Goal: Register for event/course

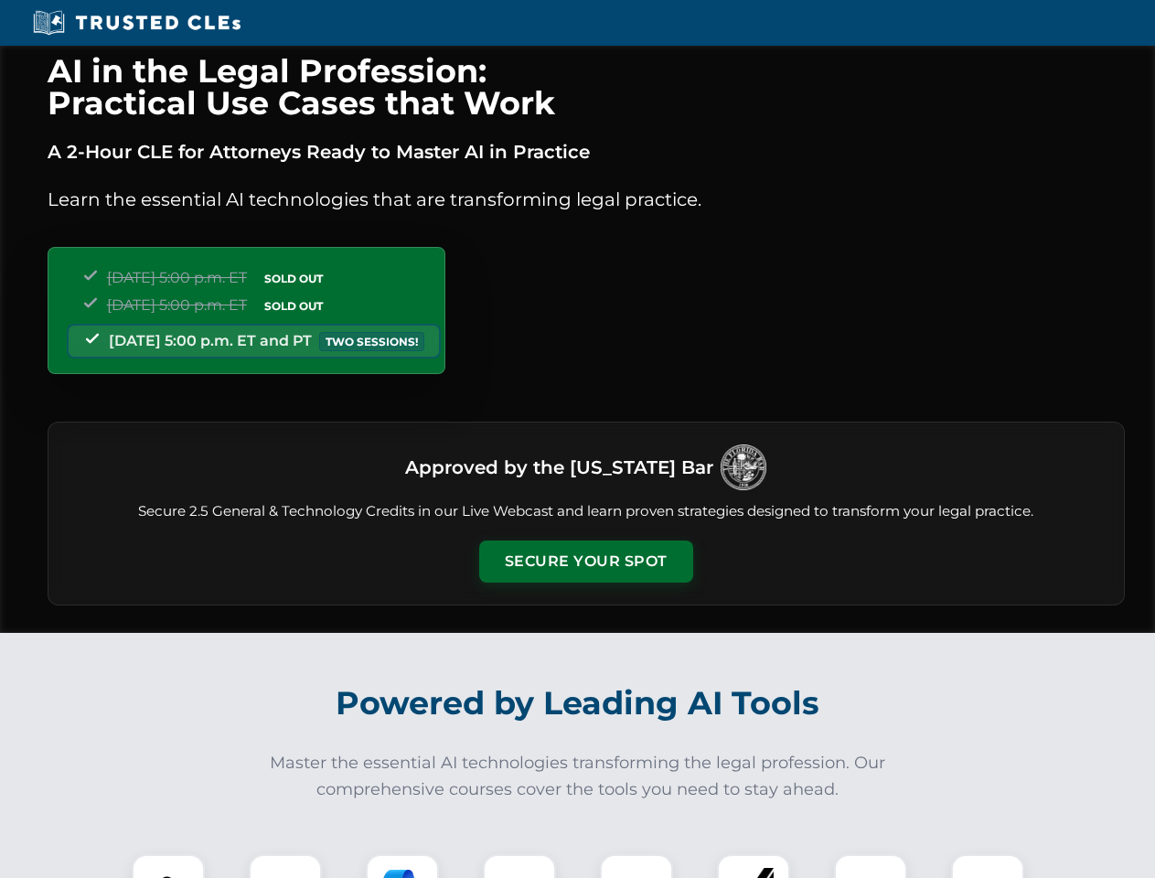
click at [585, 562] on button "Secure Your Spot" at bounding box center [586, 562] width 214 height 42
click at [168, 866] on img at bounding box center [168, 890] width 53 height 53
click at [285, 866] on div at bounding box center [285, 890] width 73 height 73
